Goal: Task Accomplishment & Management: Manage account settings

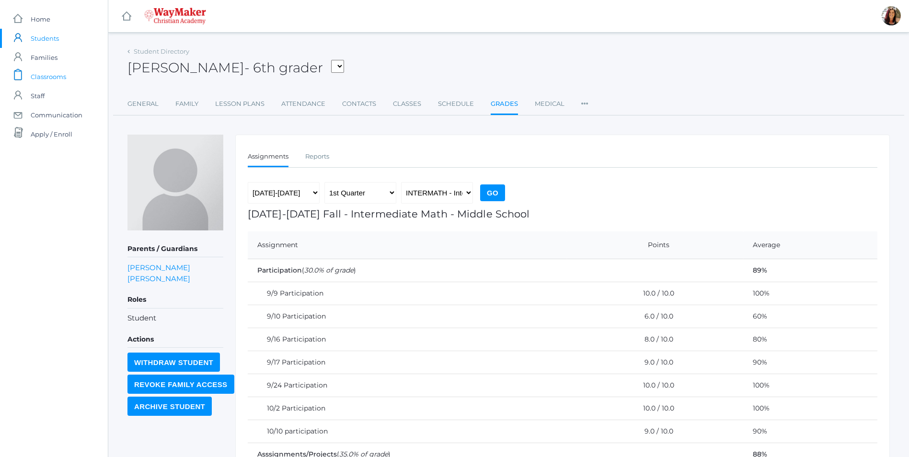
click at [63, 78] on span "Classrooms" at bounding box center [48, 76] width 35 height 19
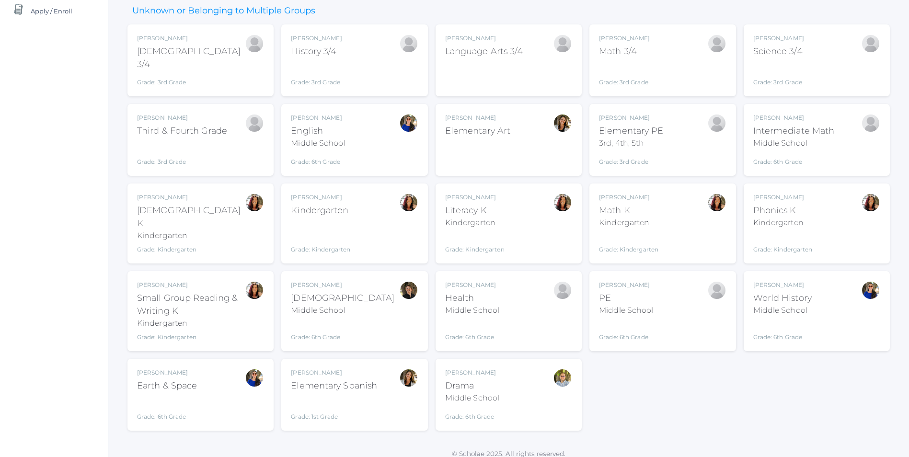
scroll to position [75, 0]
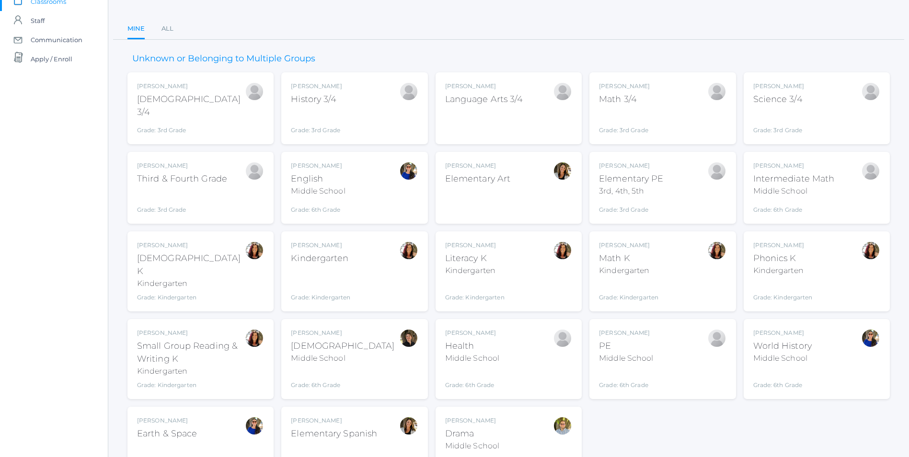
click at [827, 180] on div "Intermediate Math" at bounding box center [793, 179] width 81 height 13
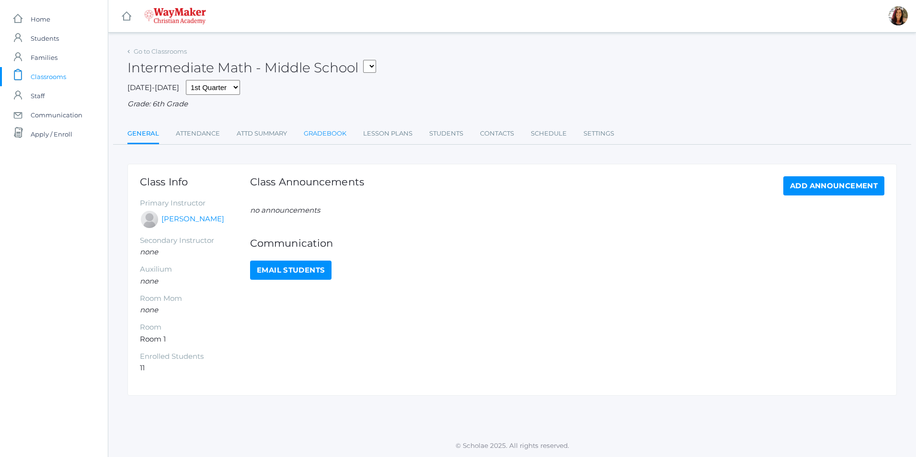
click at [323, 135] on link "Gradebook" at bounding box center [325, 133] width 43 height 19
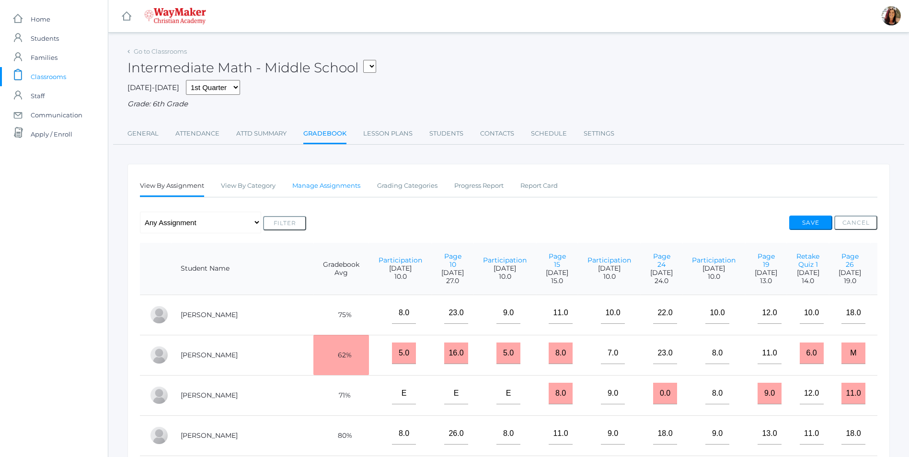
click at [352, 188] on link "Manage Assignments" at bounding box center [326, 185] width 68 height 19
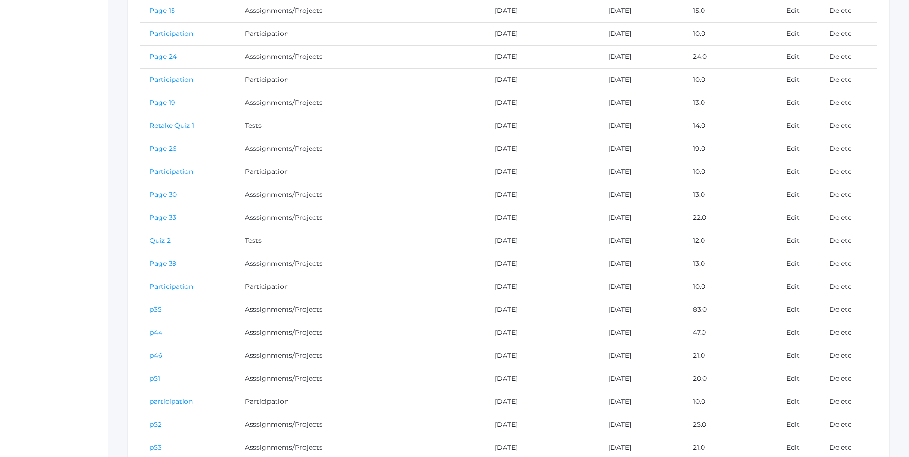
scroll to position [379, 0]
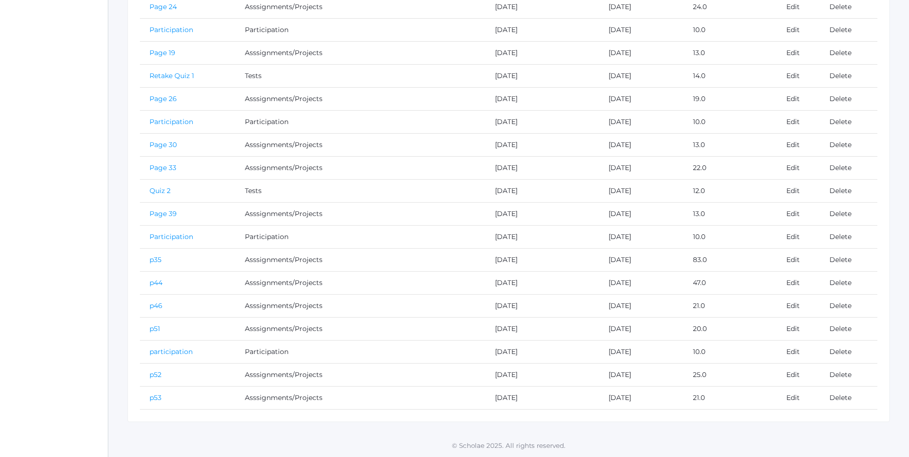
click at [160, 378] on link "p52" at bounding box center [156, 374] width 12 height 9
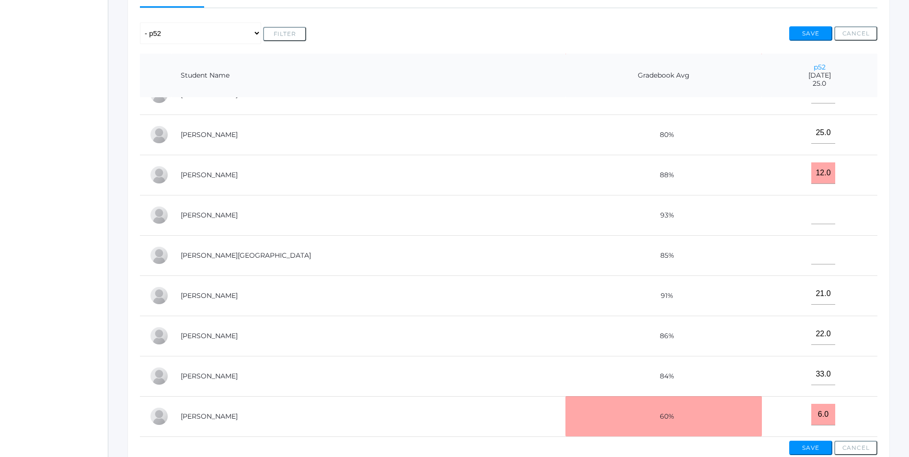
scroll to position [240, 0]
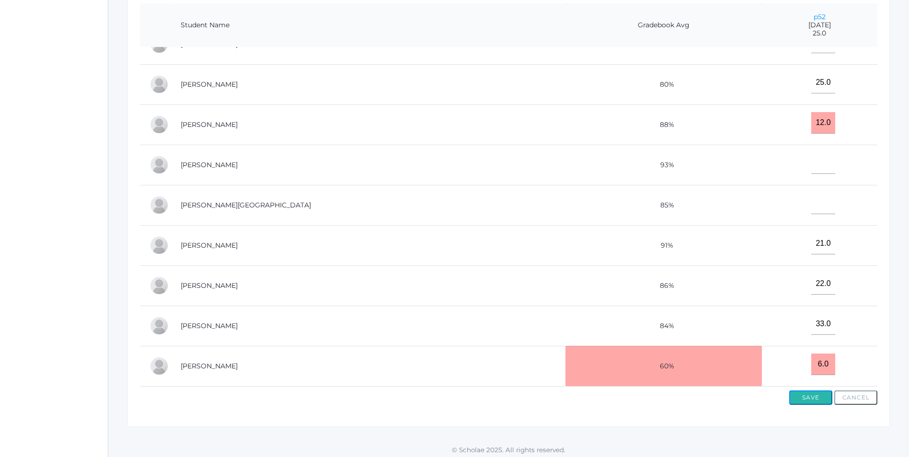
click at [814, 395] on button "Save" at bounding box center [810, 398] width 43 height 14
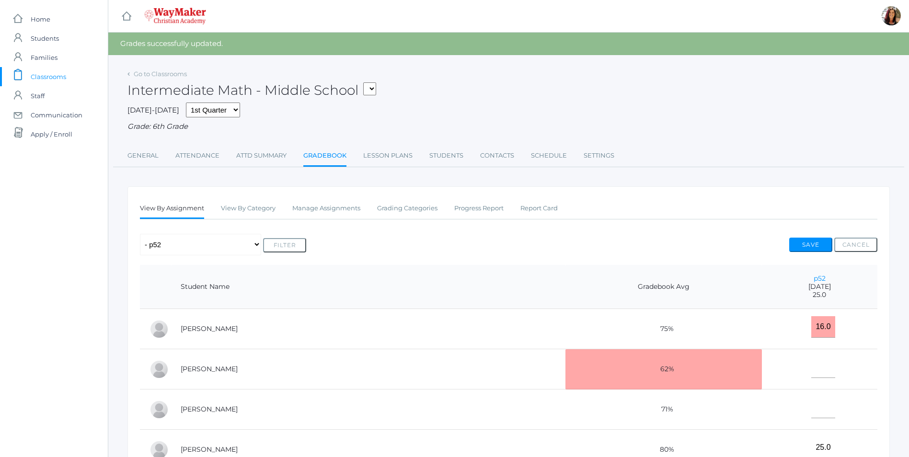
click at [323, 158] on link "Gradebook" at bounding box center [324, 156] width 43 height 21
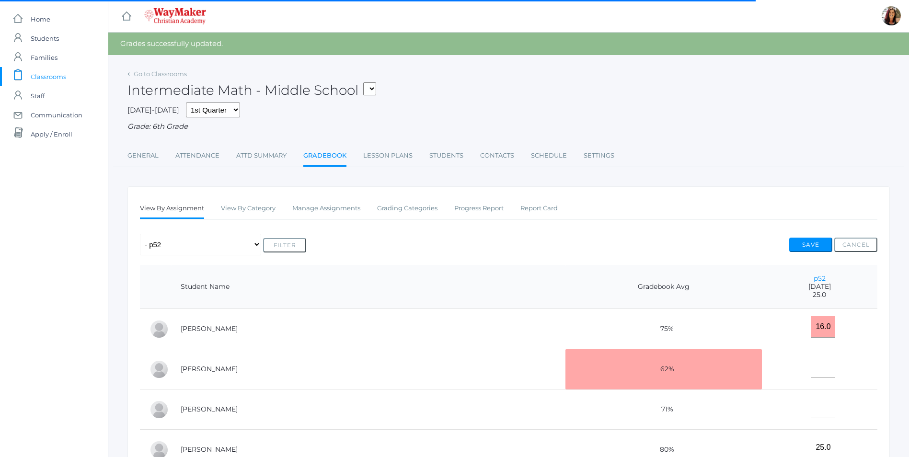
click at [330, 160] on link "Gradebook" at bounding box center [324, 156] width 43 height 21
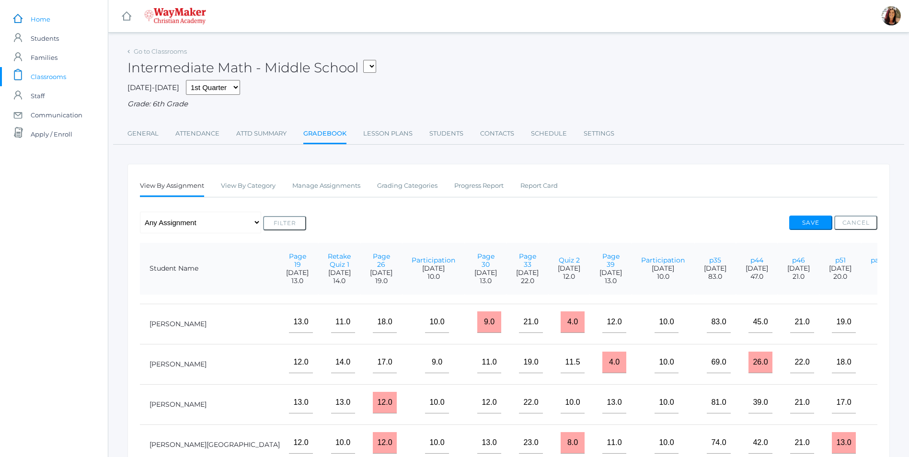
click at [48, 20] on span "Home" at bounding box center [41, 19] width 20 height 19
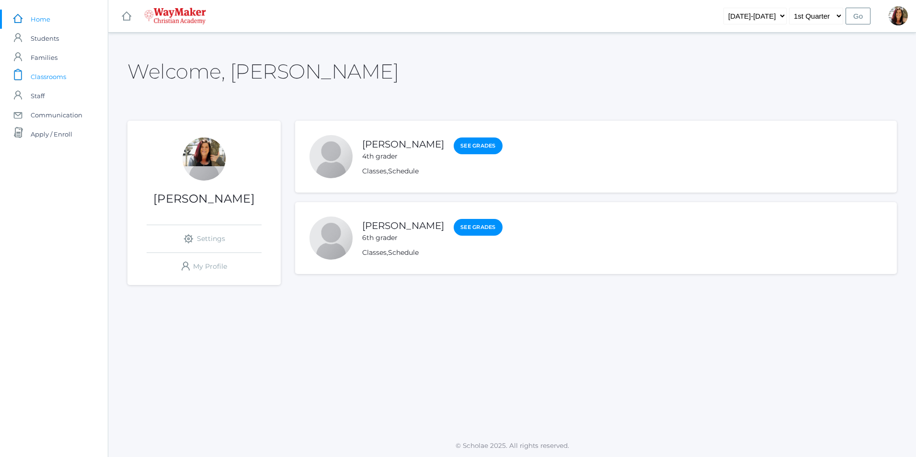
click at [45, 80] on span "Classrooms" at bounding box center [48, 76] width 35 height 19
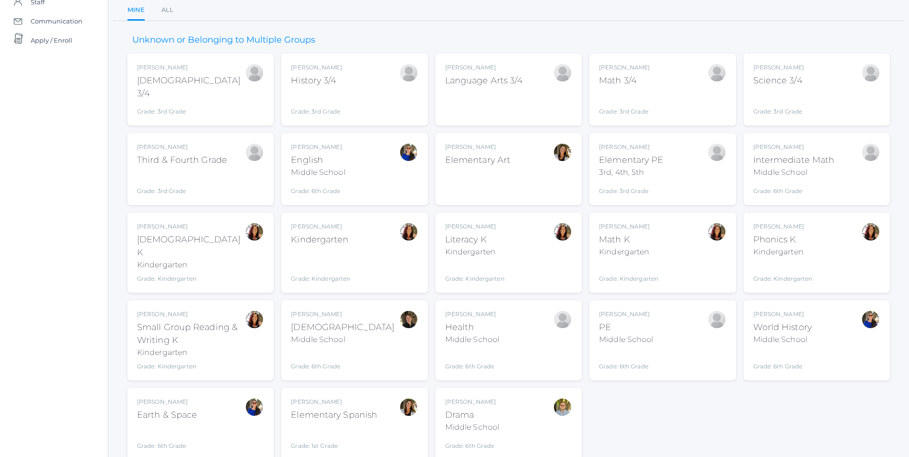
scroll to position [96, 0]
click at [355, 241] on div "Gina Pecor Kindergarten Grade: Kindergarten KINDER" at bounding box center [354, 250] width 127 height 61
